Goal: Task Accomplishment & Management: Use online tool/utility

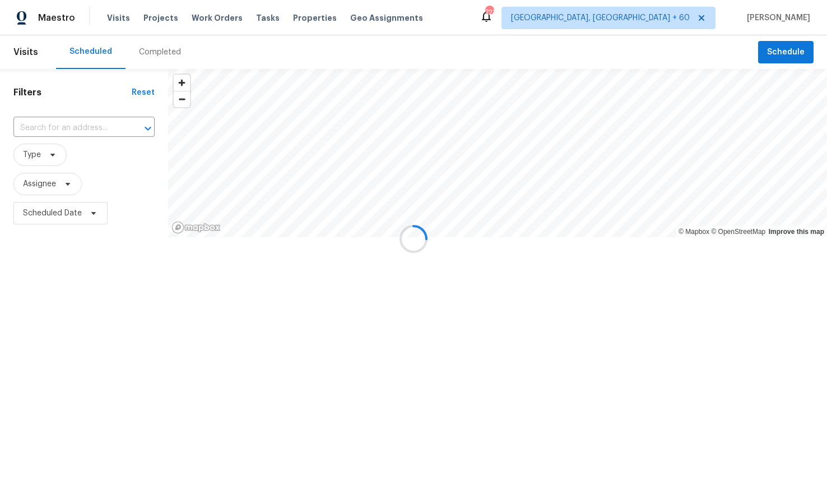
click at [256, 17] on div at bounding box center [413, 239] width 827 height 478
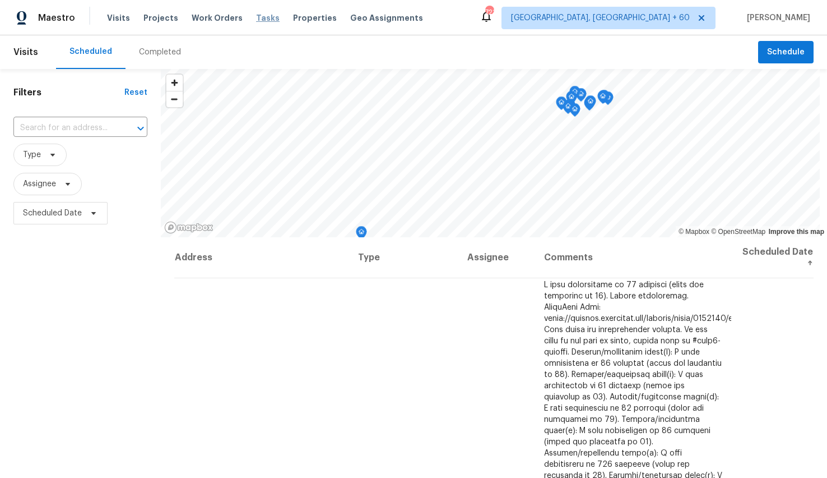
click at [256, 17] on span "Tasks" at bounding box center [268, 18] width 24 height 8
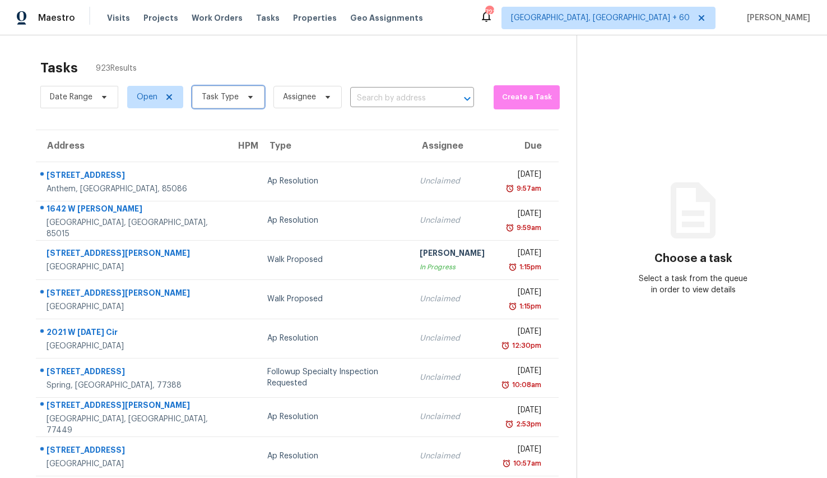
click at [225, 101] on span "Task Type" at bounding box center [220, 96] width 37 height 11
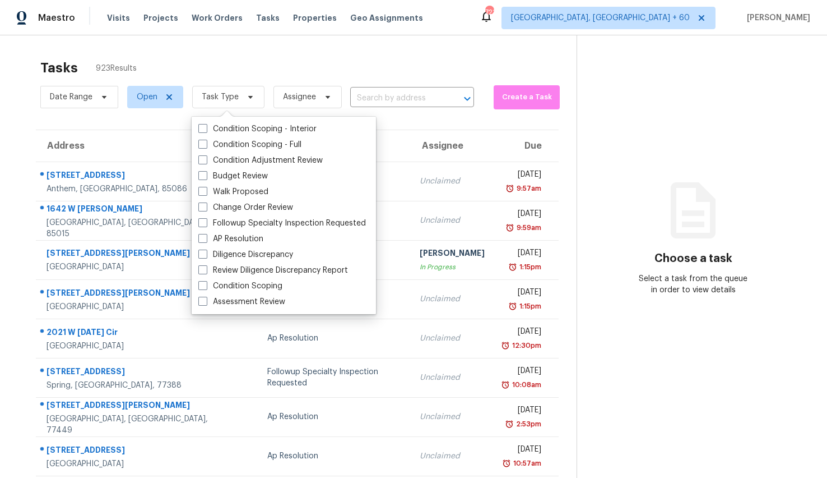
click at [20, 145] on div "Address HPM Type Assignee Due 3728 W Turtle Hill Dr Anthem, AZ, 85086 Ap Resolu…" at bounding box center [297, 341] width 559 height 425
